Goal: Task Accomplishment & Management: Use online tool/utility

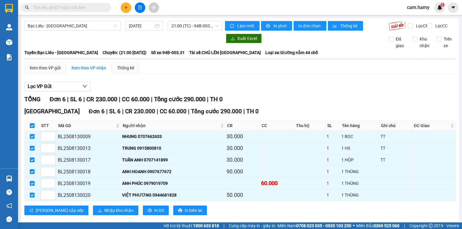
click at [126, 7] on icon "plus" at bounding box center [125, 7] width 3 height 0
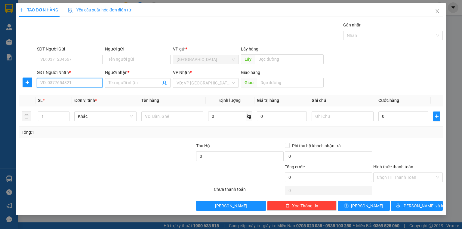
click at [83, 84] on input "SĐT Người Nhận *" at bounding box center [70, 83] width 66 height 10
type input "0949088008"
click at [128, 83] on input "Người nhận *" at bounding box center [135, 83] width 52 height 7
click at [130, 84] on input "Người nhận *" at bounding box center [135, 83] width 52 height 7
click at [129, 84] on input "Người nhận *" at bounding box center [135, 83] width 52 height 7
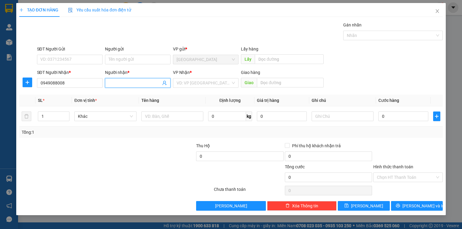
click at [129, 84] on input "Người nhận *" at bounding box center [135, 83] width 52 height 7
type input "D"
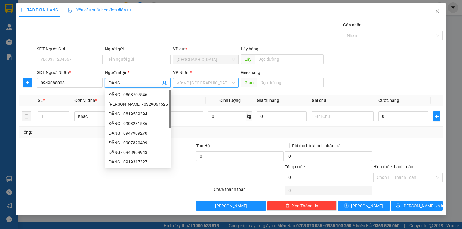
type input "ĐĂNG"
click at [192, 82] on input "search" at bounding box center [204, 82] width 54 height 9
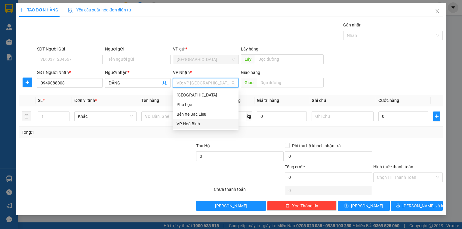
click at [196, 122] on div "VP Hoà Bình" at bounding box center [206, 124] width 58 height 7
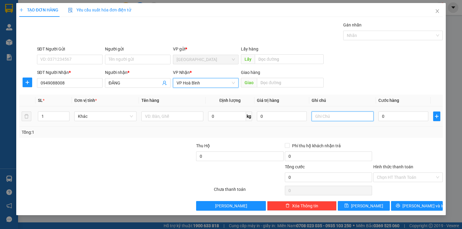
click at [323, 116] on input "text" at bounding box center [343, 117] width 62 height 10
type input "1 THÙNG"
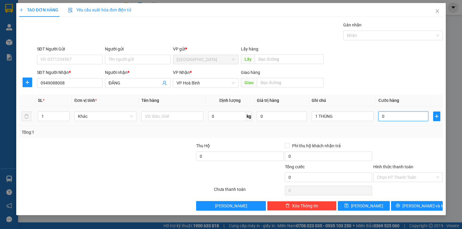
click at [394, 119] on input "0" at bounding box center [403, 117] width 50 height 10
type input "1"
type input "10"
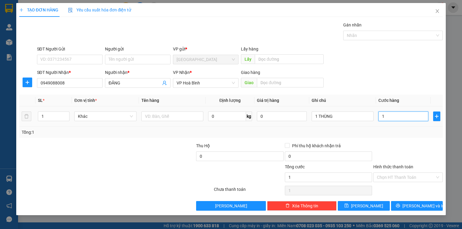
type input "10"
type input "100"
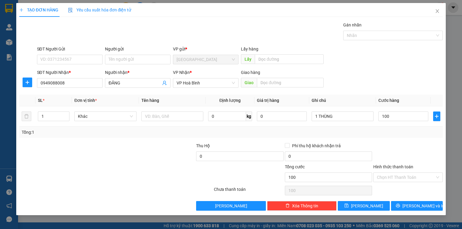
type input "100.000"
click at [394, 128] on div "Tổng: 1" at bounding box center [230, 132] width 423 height 11
click at [398, 167] on label "Hình thức thanh toán" at bounding box center [393, 166] width 40 height 5
click at [398, 173] on input "Hình thức thanh toán" at bounding box center [406, 177] width 58 height 9
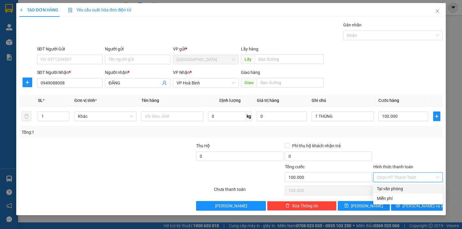
click at [397, 188] on div "Tại văn phòng" at bounding box center [408, 189] width 62 height 7
type input "0"
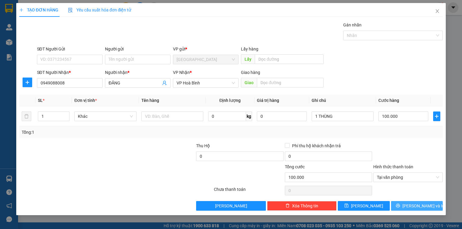
click at [404, 206] on button "[PERSON_NAME] và In" at bounding box center [417, 206] width 52 height 10
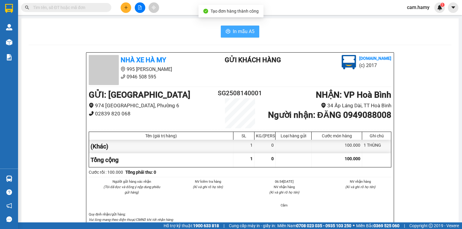
click at [236, 28] on span "In mẫu A5" at bounding box center [244, 32] width 22 height 8
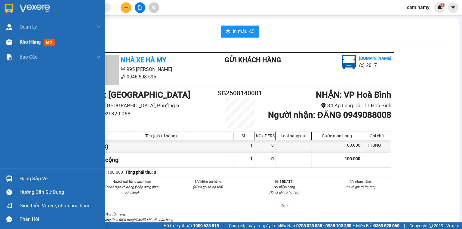
click at [26, 43] on span "Kho hàng" at bounding box center [30, 42] width 21 height 6
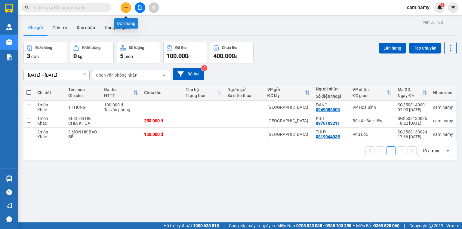
click at [127, 7] on icon "plus" at bounding box center [125, 7] width 3 height 0
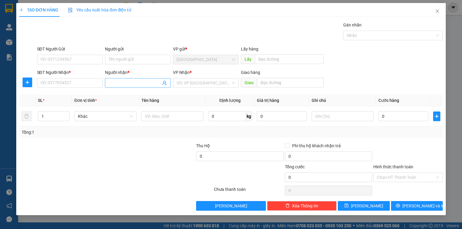
click at [114, 83] on input "Người nhận *" at bounding box center [135, 83] width 52 height 7
click at [117, 80] on input "Người nhận *" at bounding box center [135, 83] width 52 height 7
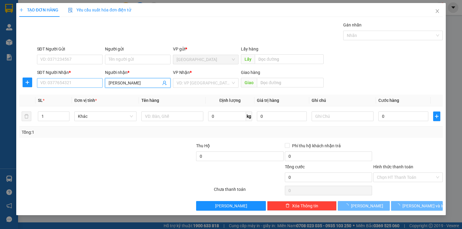
type input "[PERSON_NAME]"
click at [93, 83] on input "SĐT Người Nhận *" at bounding box center [70, 83] width 66 height 10
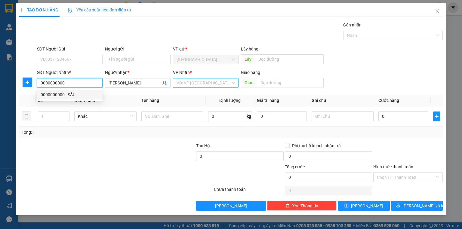
type input "0000000000"
click at [186, 84] on input "search" at bounding box center [204, 82] width 54 height 9
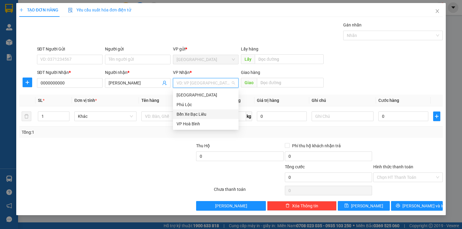
click at [198, 115] on div "Bến Xe Bạc Liêu" at bounding box center [206, 114] width 58 height 7
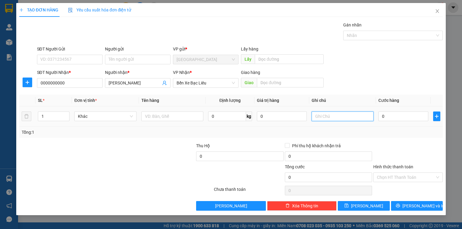
click at [328, 117] on input "text" at bounding box center [343, 117] width 62 height 10
type input "1 THÙNG A HƯNG THU TIỀN"
click at [413, 118] on input "0" at bounding box center [403, 117] width 50 height 10
click at [407, 150] on div at bounding box center [408, 153] width 71 height 21
click at [415, 206] on span "[PERSON_NAME] và In" at bounding box center [423, 206] width 42 height 7
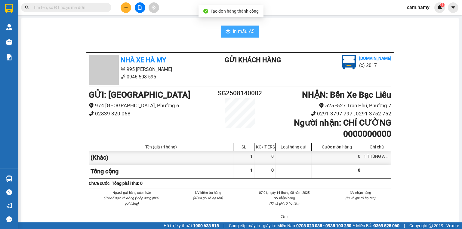
click at [239, 32] on span "In mẫu A5" at bounding box center [244, 32] width 22 height 8
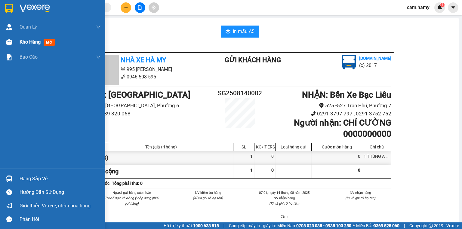
click at [21, 42] on span "Kho hàng" at bounding box center [30, 42] width 21 height 6
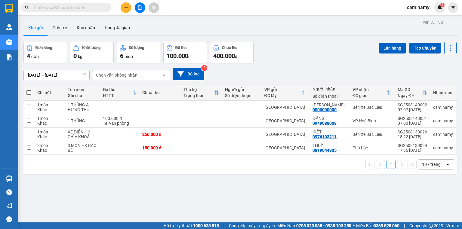
click at [123, 7] on button at bounding box center [126, 7] width 11 height 11
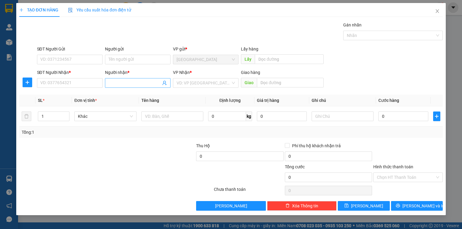
click at [117, 83] on input "Người nhận *" at bounding box center [135, 83] width 52 height 7
click at [87, 84] on input "SĐT Người Nhận *" at bounding box center [70, 83] width 66 height 10
click at [72, 82] on input "SĐT Người Nhận *" at bounding box center [70, 83] width 66 height 10
click at [135, 84] on input "BỘT CHIÊN" at bounding box center [135, 83] width 52 height 7
type input "B"
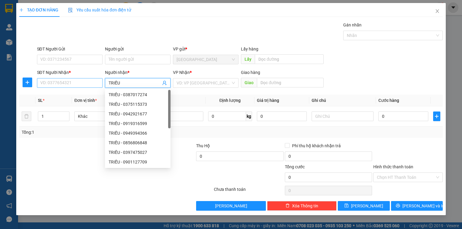
type input "TRIỀU"
click at [98, 83] on input "SĐT Người Nhận *" at bounding box center [70, 83] width 66 height 10
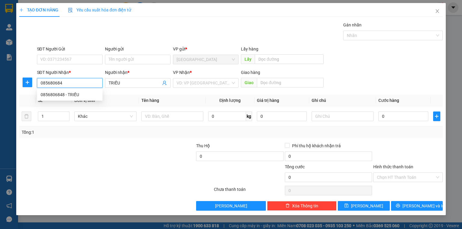
type input "0856806848"
click at [77, 92] on div "0856806848 - TRIỀU" at bounding box center [70, 94] width 58 height 7
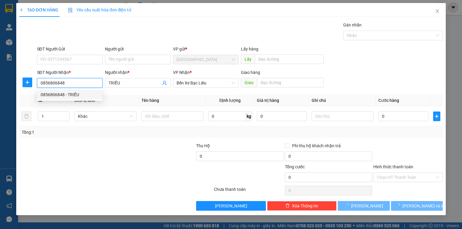
type input "TRIỀU"
type input "40.000"
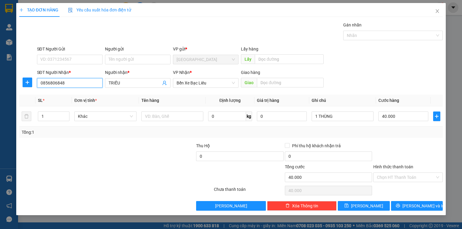
type input "0856806848"
click at [395, 167] on label "Hình thức thanh toán" at bounding box center [393, 166] width 40 height 5
click at [395, 173] on input "Hình thức thanh toán" at bounding box center [406, 177] width 58 height 9
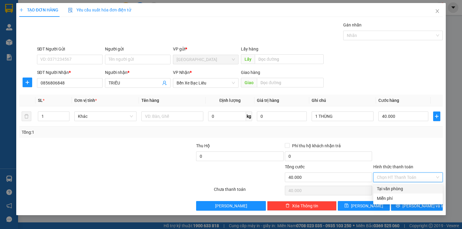
click at [400, 188] on div "Tại văn phòng" at bounding box center [408, 189] width 62 height 7
type input "0"
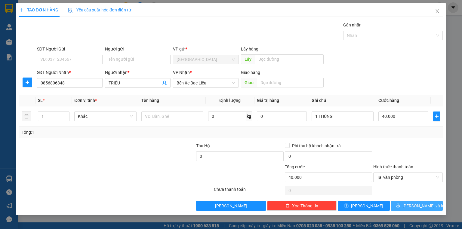
click at [400, 206] on icon "printer" at bounding box center [398, 206] width 4 height 4
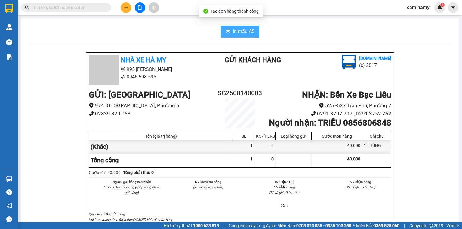
click at [240, 29] on span "In mẫu A5" at bounding box center [244, 32] width 22 height 8
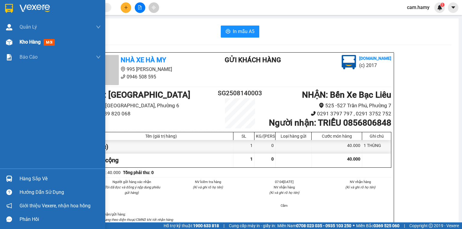
click at [25, 40] on span "Kho hàng" at bounding box center [30, 42] width 21 height 6
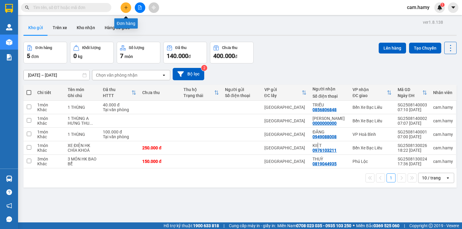
click at [127, 5] on icon "plus" at bounding box center [126, 7] width 4 height 4
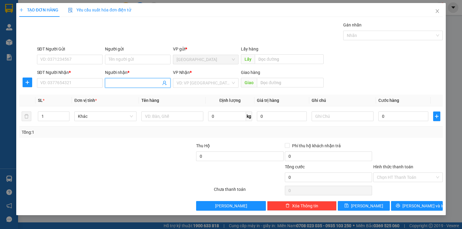
click at [115, 83] on input "Người nhận *" at bounding box center [135, 83] width 52 height 7
type input "BỘT CHIÊN"
click at [81, 84] on input "SĐT Người Nhận *" at bounding box center [70, 83] width 66 height 10
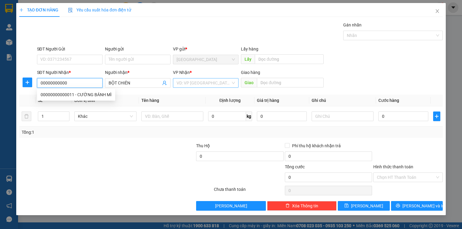
type input "00000000000"
click at [183, 83] on input "search" at bounding box center [204, 82] width 54 height 9
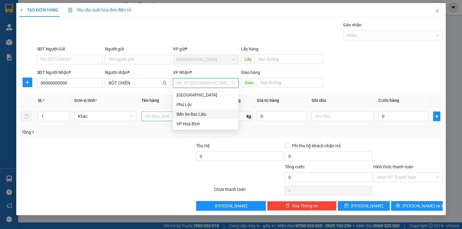
click at [196, 113] on div "Bến Xe Bạc Liêu" at bounding box center [206, 114] width 58 height 7
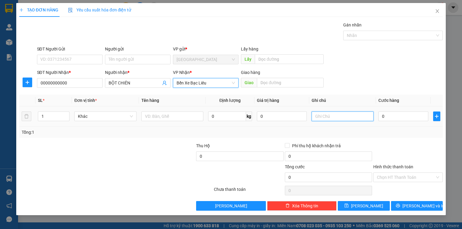
click at [320, 118] on input "text" at bounding box center [343, 117] width 62 height 10
click at [44, 115] on input "1" at bounding box center [53, 116] width 31 height 9
type input "2"
click at [340, 117] on input "text" at bounding box center [343, 117] width 62 height 10
type input "2 BỌC"
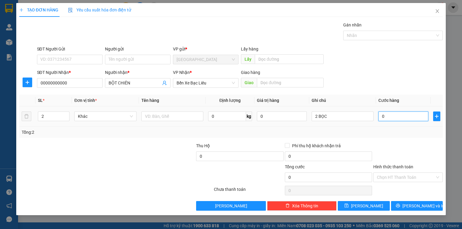
click at [394, 118] on input "0" at bounding box center [403, 117] width 50 height 10
type input "6"
type input "60"
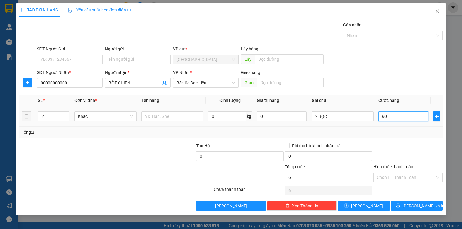
type input "60"
type input "60.000"
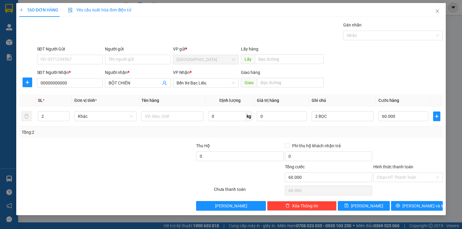
click at [397, 141] on div "Transit Pickup Surcharge Ids Transit Deliver Surcharge Ids Transit Deliver Surc…" at bounding box center [230, 116] width 423 height 189
click at [400, 207] on icon "printer" at bounding box center [398, 206] width 4 height 4
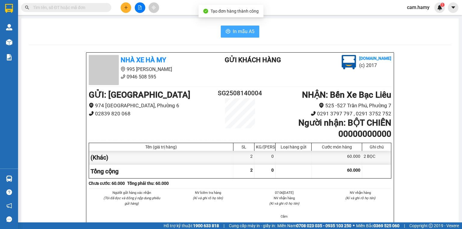
click at [247, 31] on span "In mẫu A5" at bounding box center [244, 32] width 22 height 8
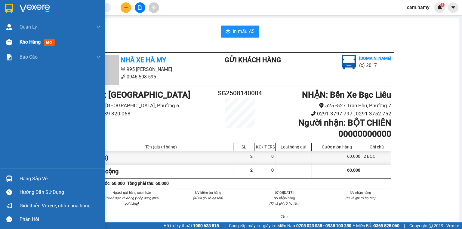
click at [13, 42] on div at bounding box center [9, 42] width 11 height 11
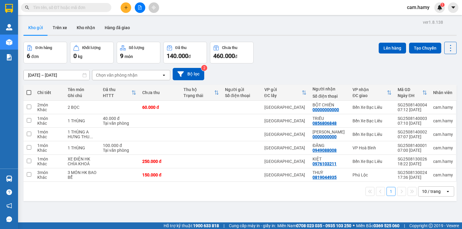
click at [425, 191] on div "10 / trang" at bounding box center [431, 192] width 19 height 6
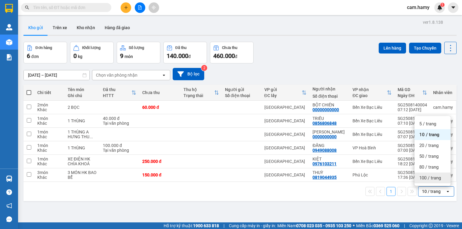
click at [426, 179] on span "100 / trang" at bounding box center [430, 178] width 22 height 6
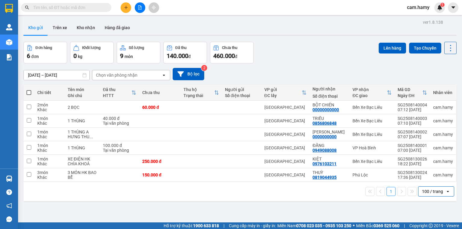
click at [30, 91] on span at bounding box center [28, 92] width 5 height 5
click at [29, 90] on input "checkbox" at bounding box center [29, 90] width 0 height 0
checkbox input "true"
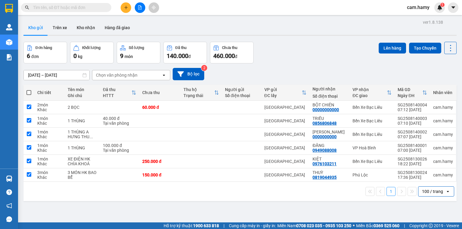
checkbox input "true"
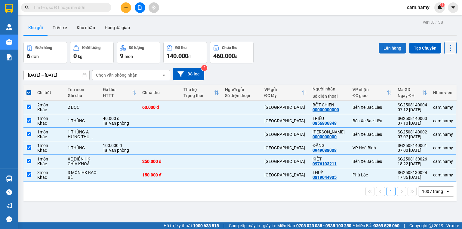
click at [386, 46] on button "Lên hàng" at bounding box center [392, 48] width 27 height 11
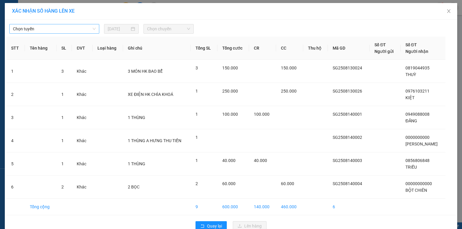
click at [64, 32] on span "Chọn tuyến" at bounding box center [54, 28] width 83 height 9
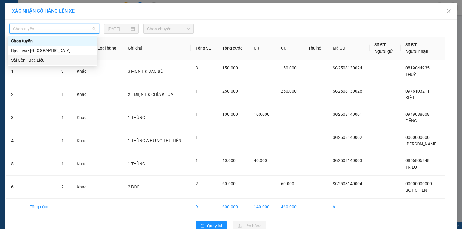
click at [47, 61] on div "Sài Gòn - Bạc Liêu" at bounding box center [52, 60] width 83 height 7
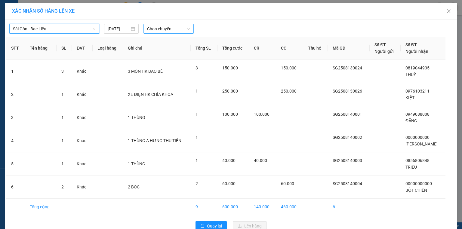
click at [155, 25] on span "Chọn chuyến" at bounding box center [168, 28] width 43 height 9
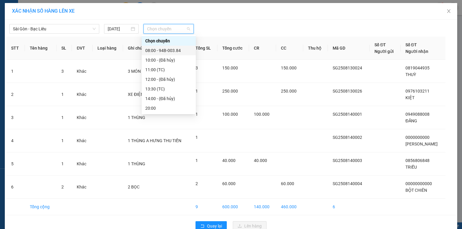
click at [176, 48] on div "08:00 - 94B-003.84" at bounding box center [168, 50] width 47 height 7
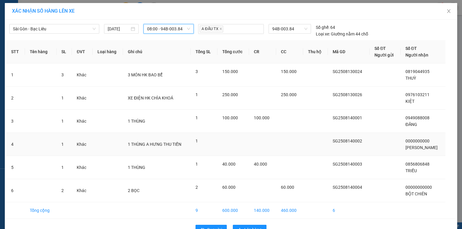
scroll to position [17, 0]
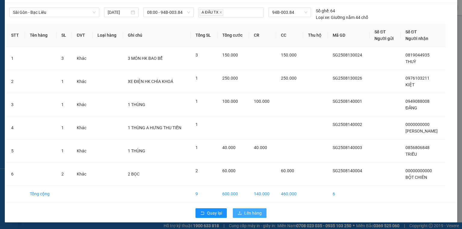
click at [250, 215] on span "Lên hàng" at bounding box center [252, 213] width 17 height 7
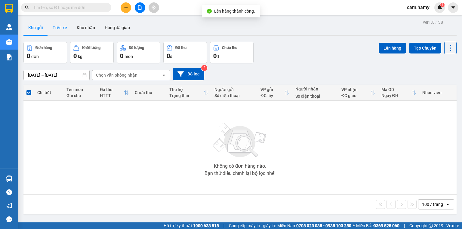
click at [59, 27] on button "Trên xe" at bounding box center [60, 27] width 24 height 14
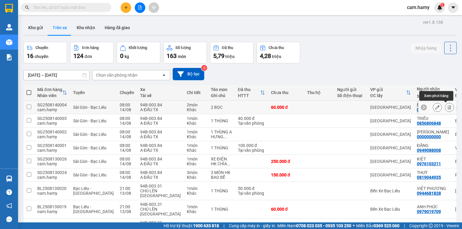
click at [447, 107] on icon at bounding box center [449, 107] width 4 height 4
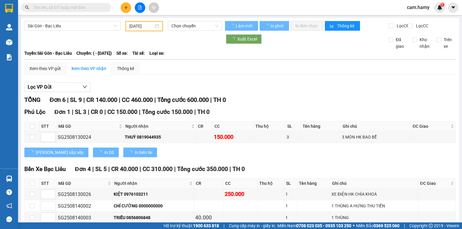
type input "[DATE]"
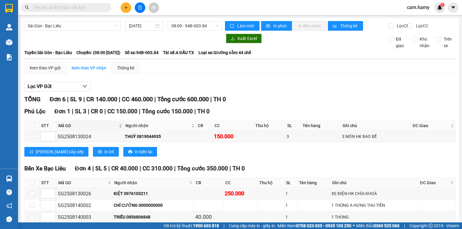
scroll to position [48, 0]
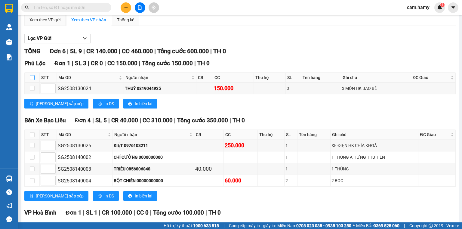
click at [32, 80] on input "checkbox" at bounding box center [32, 77] width 5 height 5
checkbox input "true"
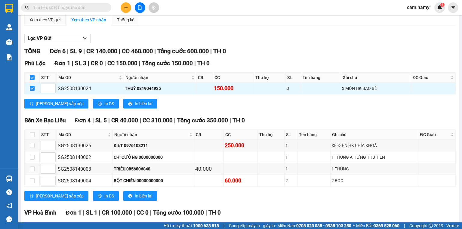
scroll to position [0, 0]
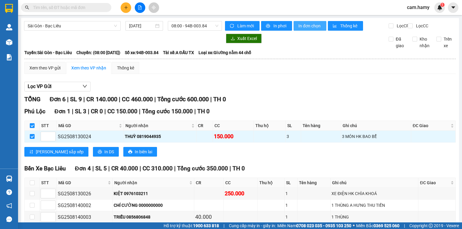
click at [302, 25] on span "In đơn chọn" at bounding box center [309, 26] width 23 height 7
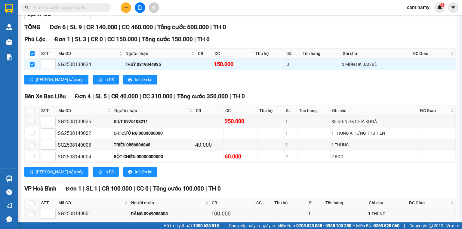
click at [32, 56] on input "checkbox" at bounding box center [32, 53] width 5 height 5
checkbox input "false"
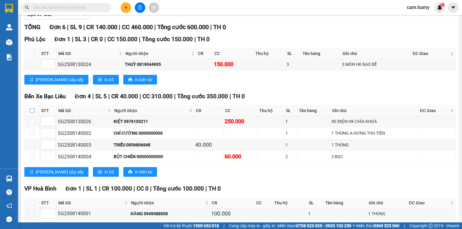
click at [32, 113] on input "checkbox" at bounding box center [32, 110] width 5 height 5
checkbox input "true"
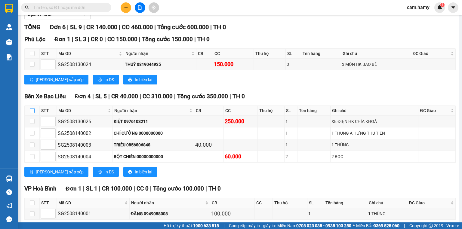
checkbox input "true"
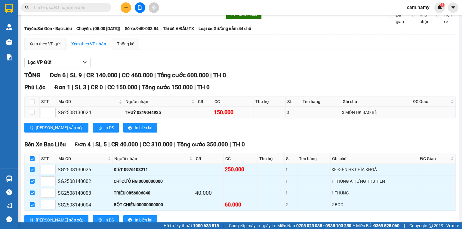
scroll to position [0, 0]
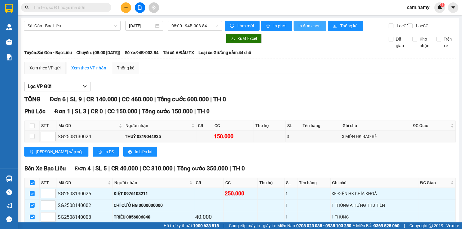
click at [303, 29] on button "In đơn chọn" at bounding box center [309, 26] width 33 height 10
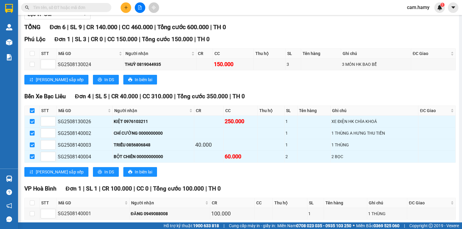
click at [33, 113] on input "checkbox" at bounding box center [32, 110] width 5 height 5
checkbox input "false"
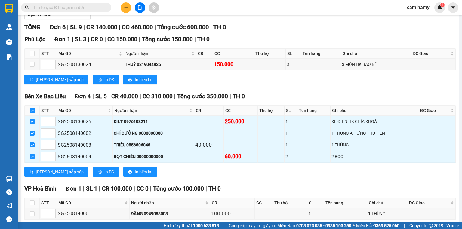
checkbox input "false"
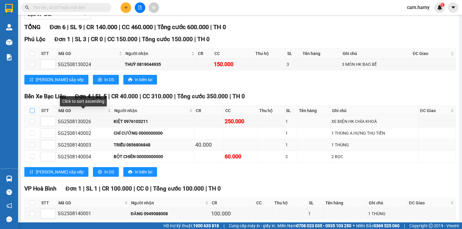
scroll to position [103, 0]
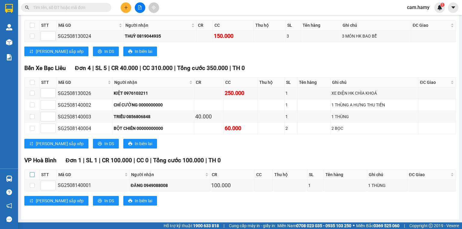
click at [32, 176] on input "checkbox" at bounding box center [32, 174] width 5 height 5
checkbox input "true"
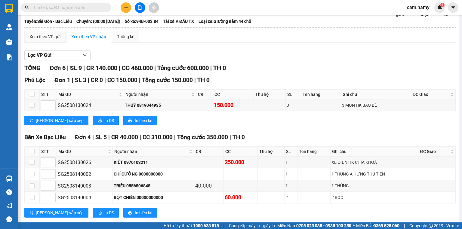
scroll to position [0, 0]
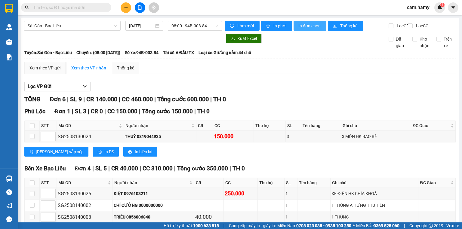
click at [307, 25] on span "In đơn chọn" at bounding box center [309, 26] width 23 height 7
